Goal: Task Accomplishment & Management: Manage account settings

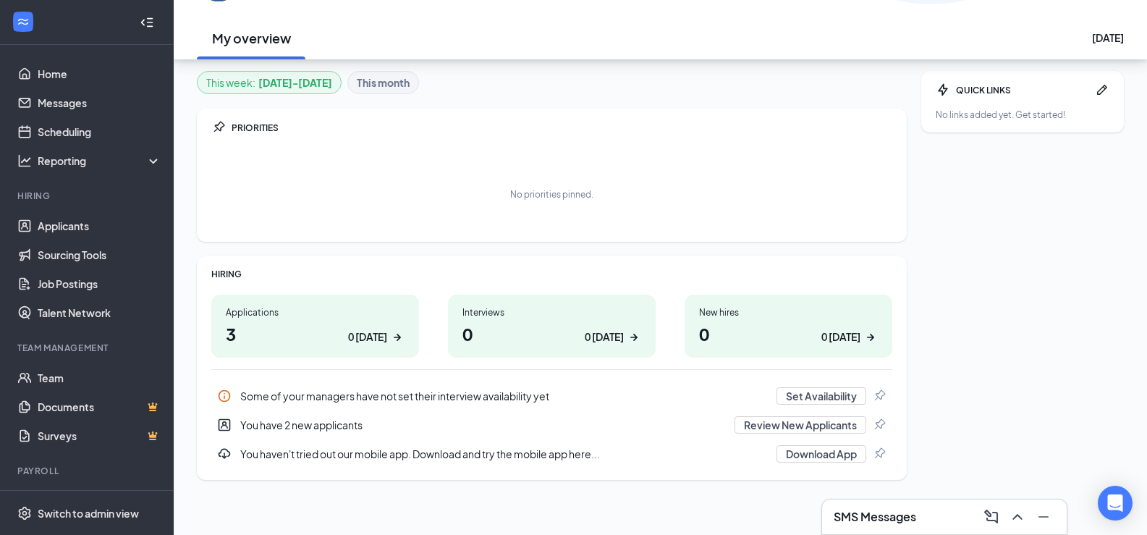
scroll to position [110, 0]
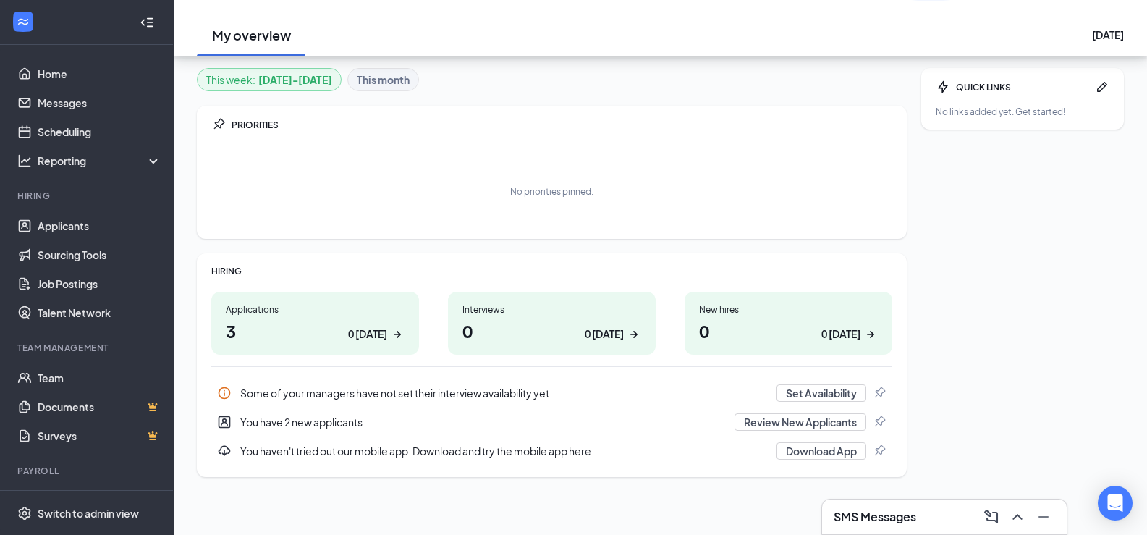
click at [368, 331] on div "0 today" at bounding box center [367, 333] width 39 height 15
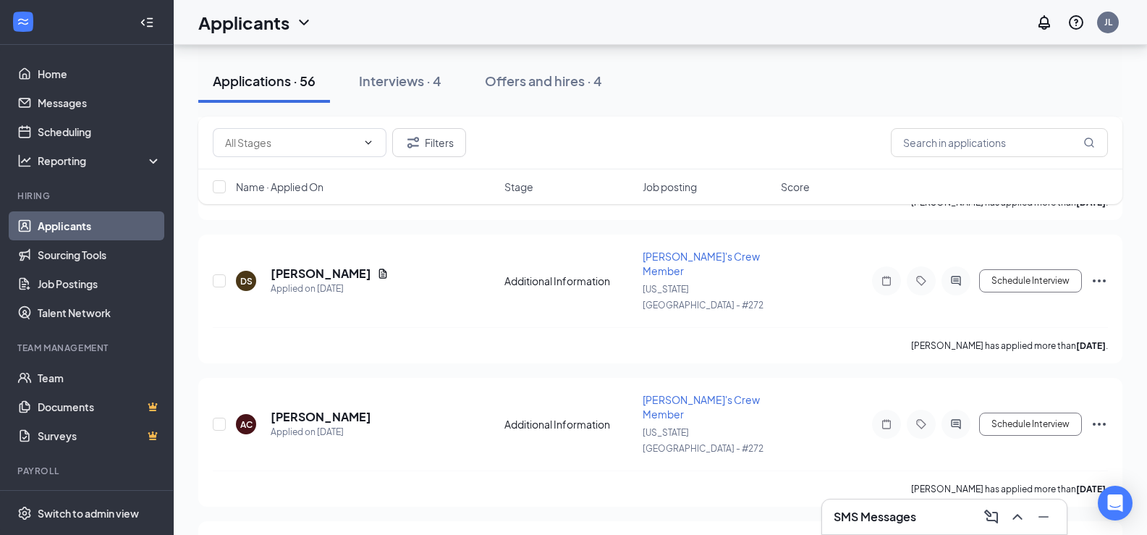
scroll to position [1737, 0]
click at [38, 283] on link "Job Postings" at bounding box center [100, 283] width 124 height 29
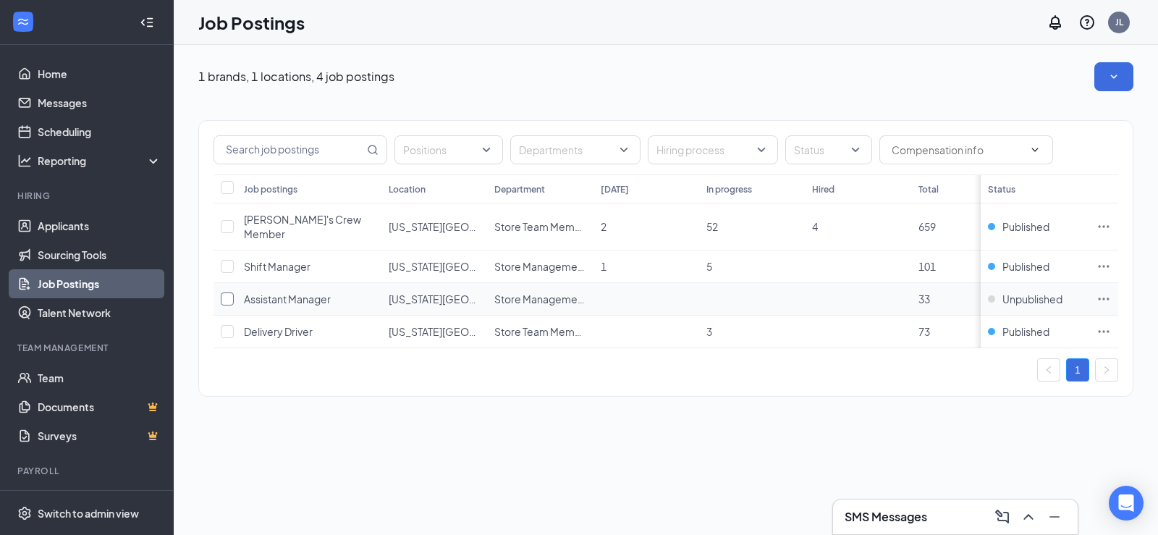
click at [228, 305] on input "checkbox" at bounding box center [227, 298] width 13 height 13
checkbox input "true"
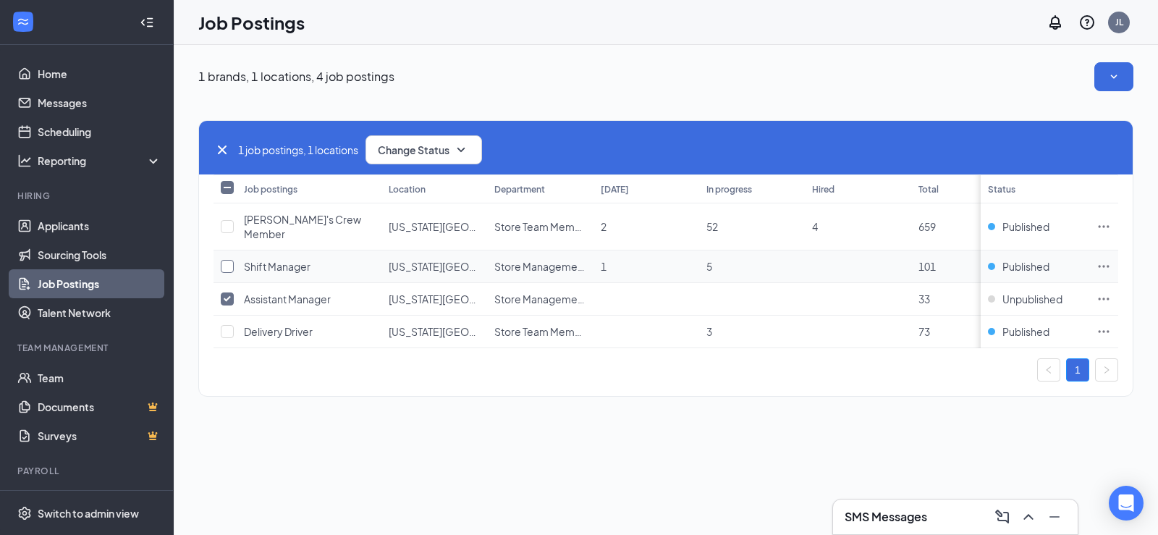
click at [231, 264] on input "checkbox" at bounding box center [227, 266] width 13 height 13
checkbox input "true"
click at [226, 228] on input "checkbox" at bounding box center [227, 226] width 13 height 13
checkbox input "true"
click at [419, 141] on button "Change Status" at bounding box center [423, 149] width 117 height 29
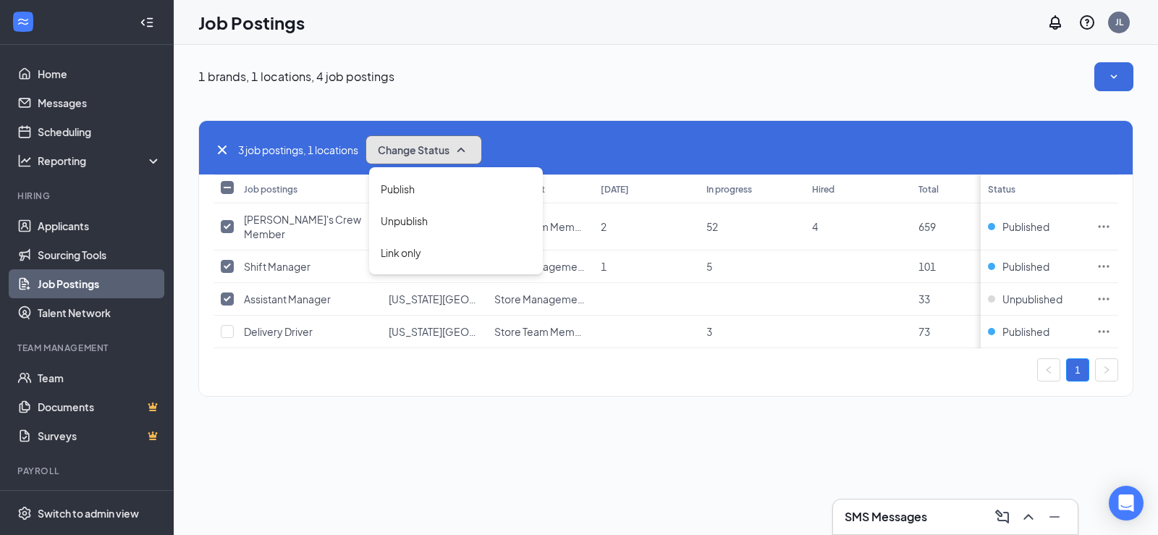
click at [439, 152] on span "Change Status" at bounding box center [414, 150] width 72 height 10
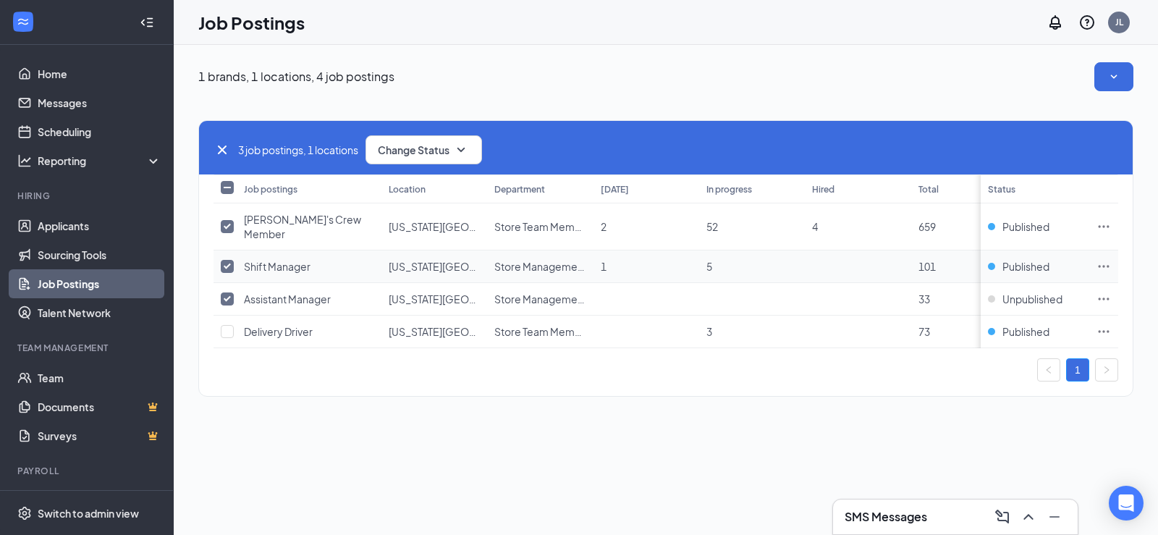
click at [226, 268] on input "checkbox" at bounding box center [227, 266] width 13 height 13
click at [222, 261] on input "checkbox" at bounding box center [227, 266] width 13 height 13
checkbox input "true"
click at [233, 226] on input "checkbox" at bounding box center [227, 226] width 13 height 13
checkbox input "false"
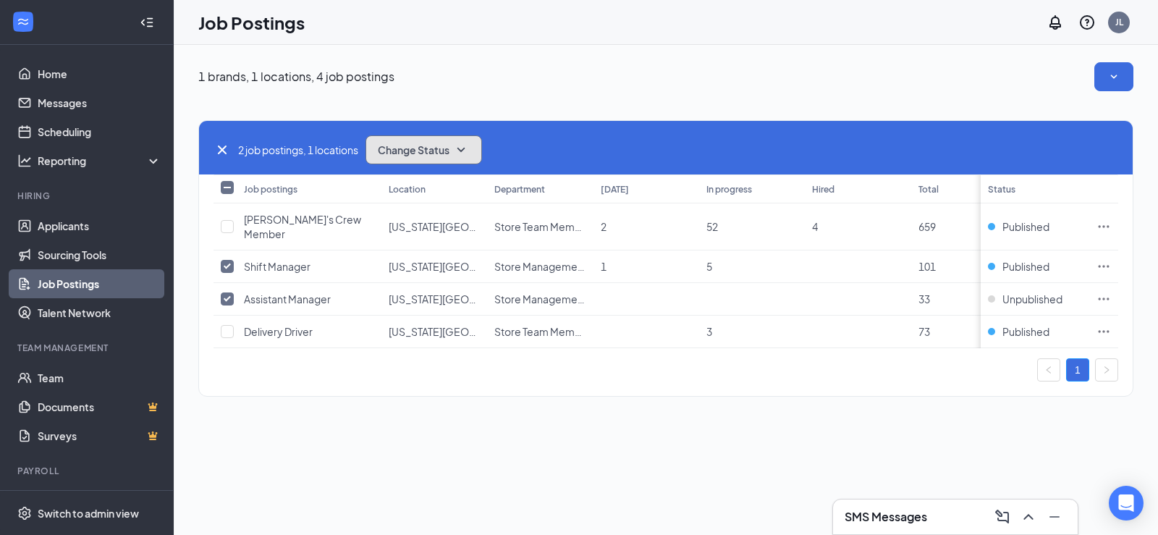
click at [422, 158] on button "Change Status" at bounding box center [423, 149] width 117 height 29
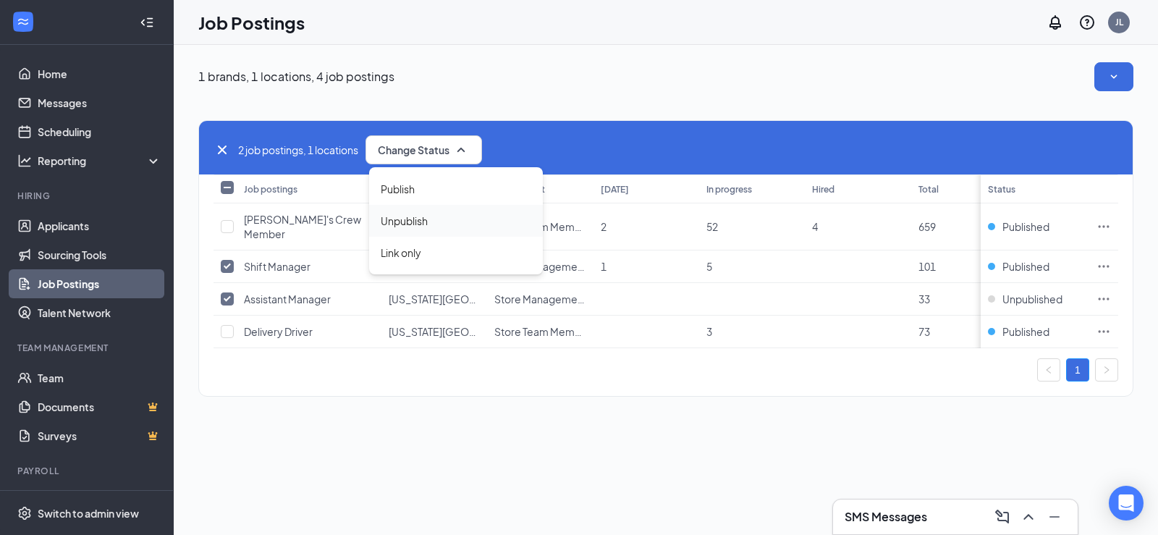
click at [404, 220] on span "Unpublish" at bounding box center [404, 221] width 47 height 16
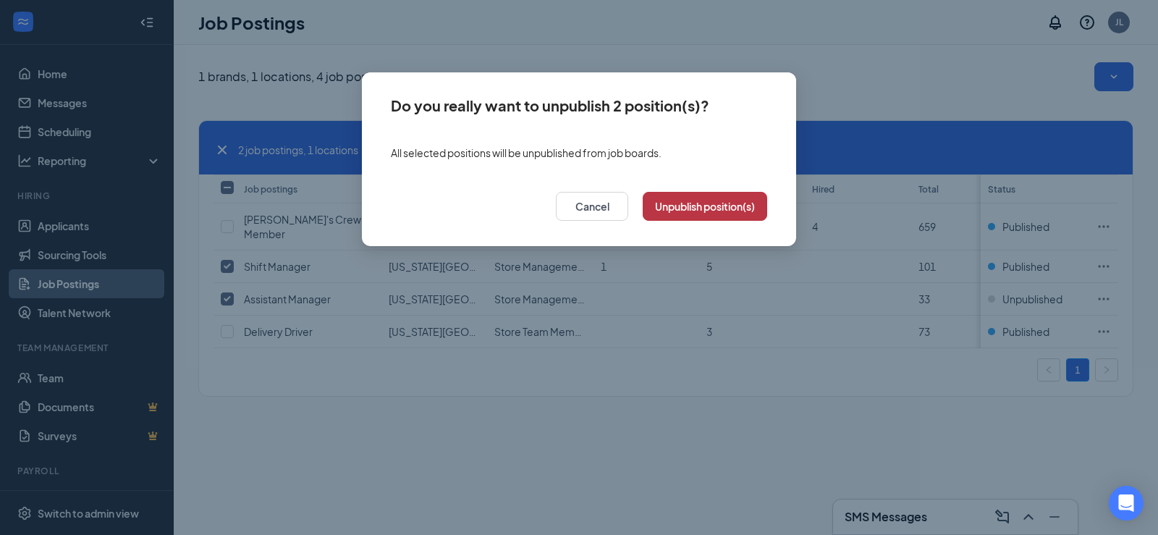
click at [677, 203] on button "Unpublish position(s)" at bounding box center [705, 206] width 124 height 29
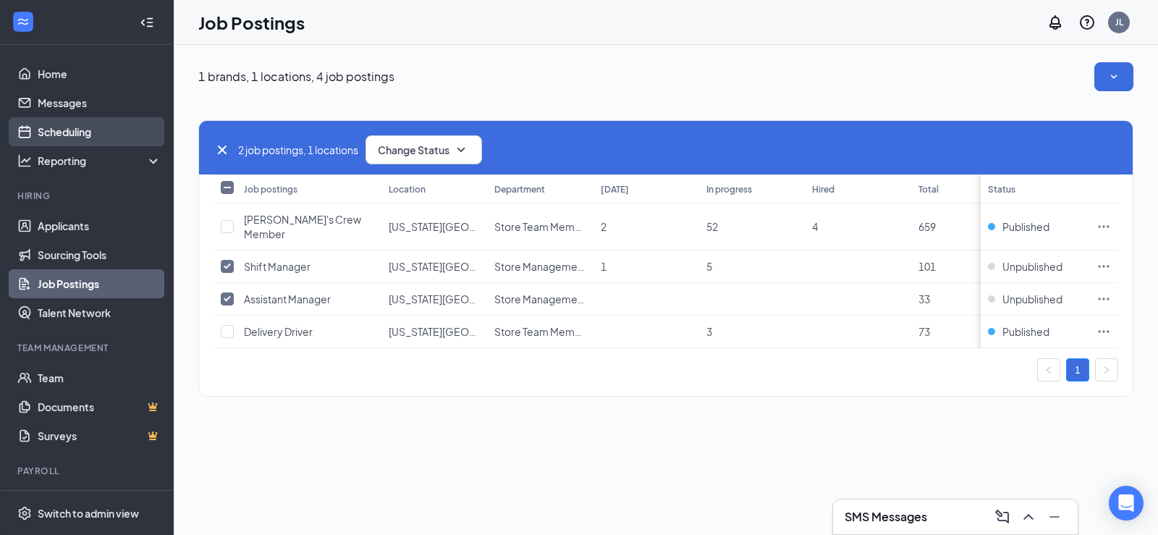
click at [75, 130] on link "Scheduling" at bounding box center [100, 131] width 124 height 29
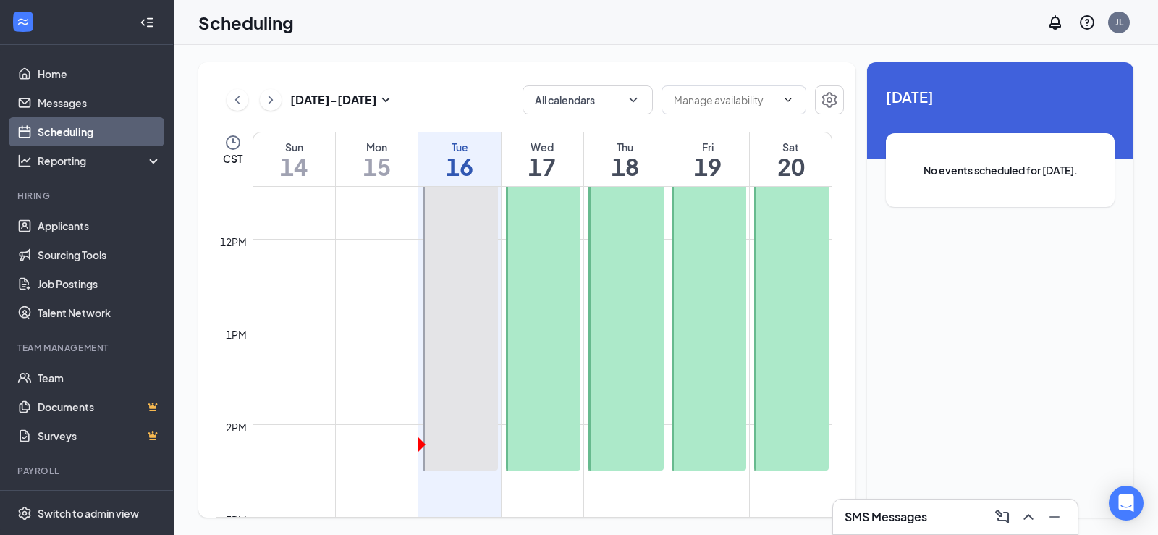
scroll to position [1073, 0]
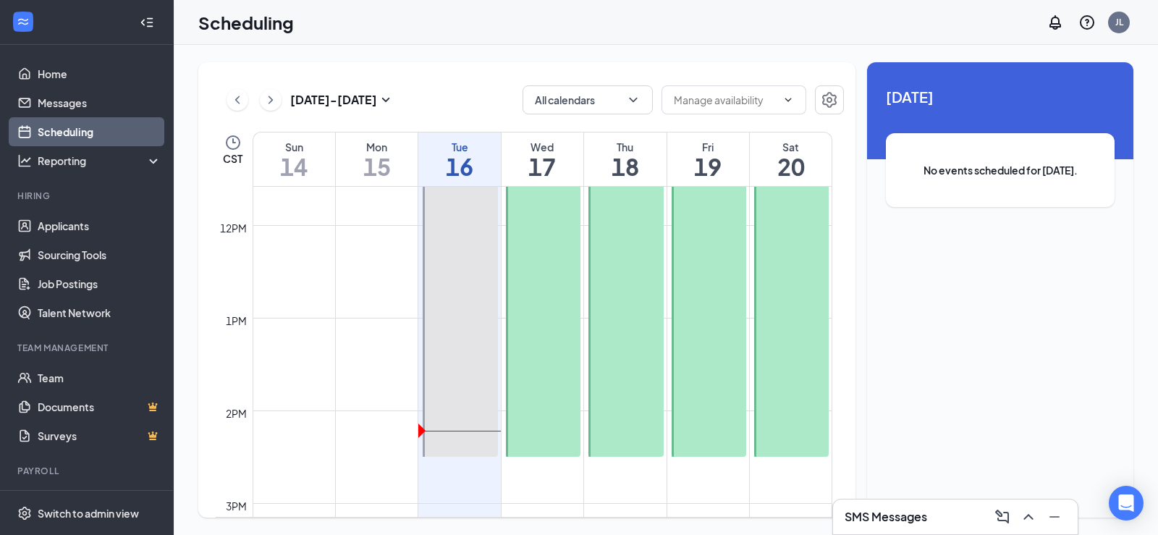
click at [536, 282] on div at bounding box center [543, 202] width 75 height 509
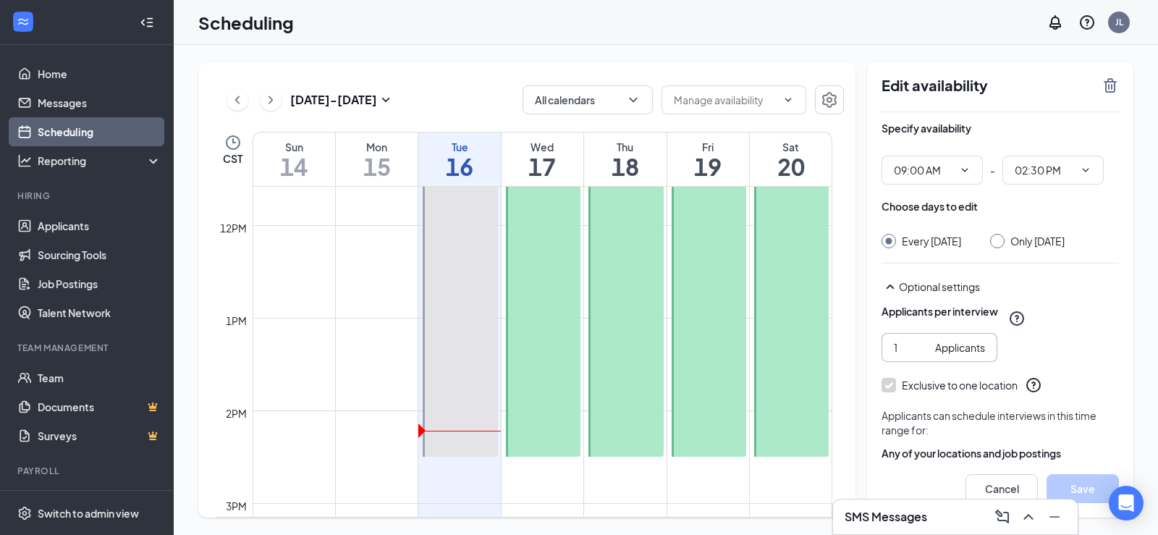
scroll to position [67, 0]
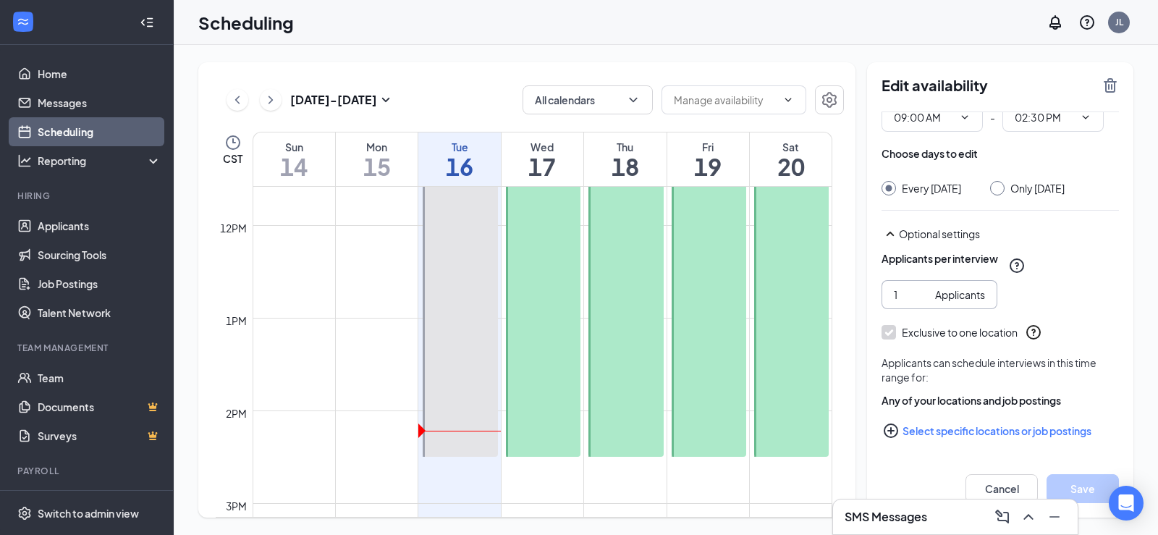
click at [958, 298] on div "Applicants" at bounding box center [960, 295] width 50 height 16
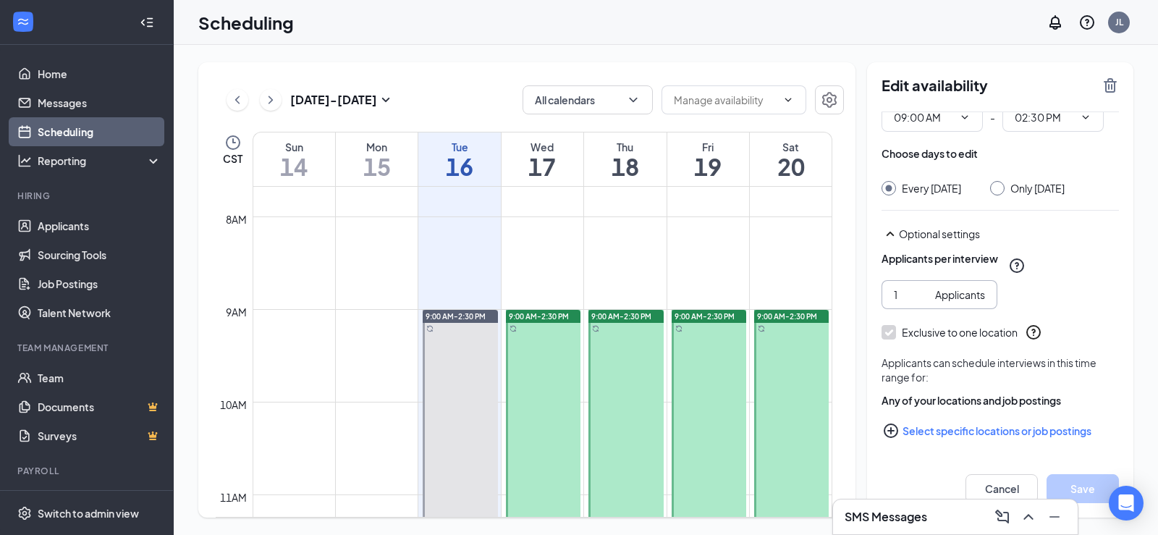
scroll to position [0, 0]
